Goal: Information Seeking & Learning: Learn about a topic

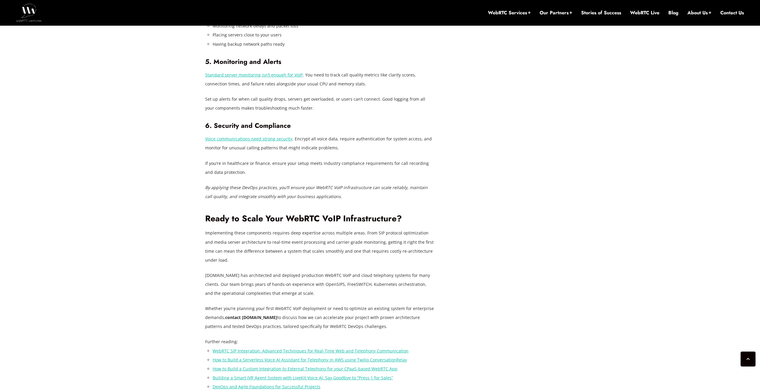
scroll to position [1039, 0]
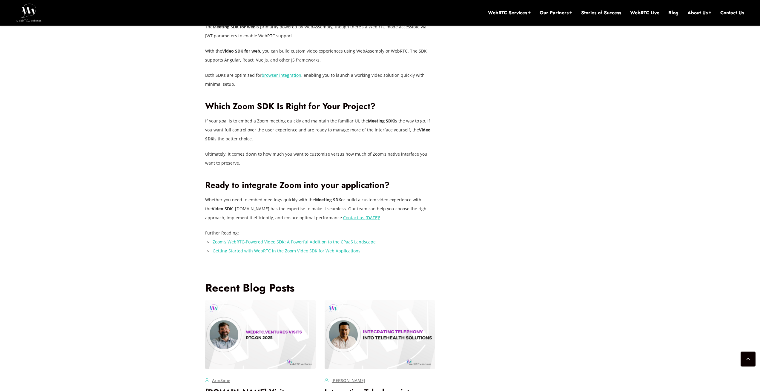
scroll to position [1263, 0]
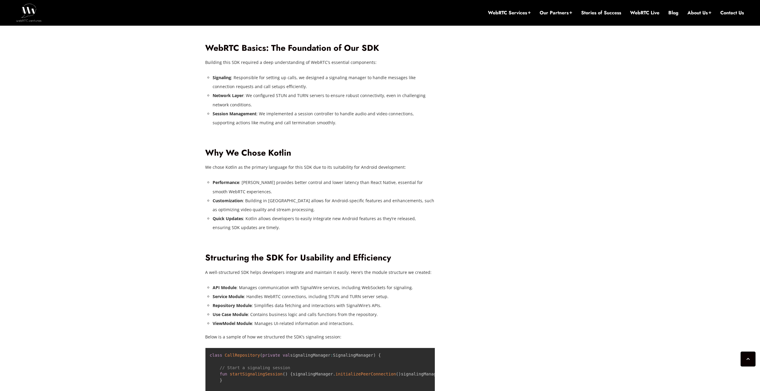
scroll to position [1083, 0]
